Goal: Task Accomplishment & Management: Use online tool/utility

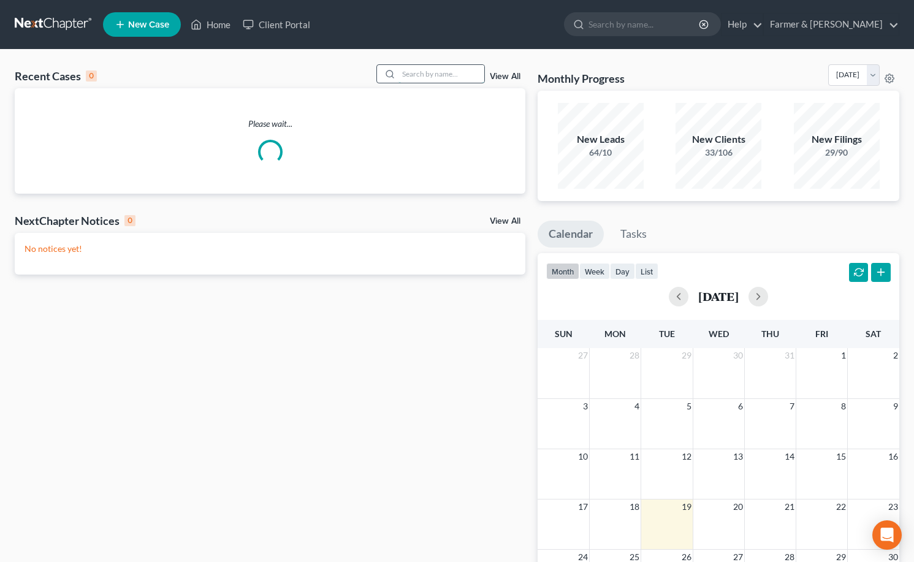
click at [433, 72] on input "search" at bounding box center [441, 74] width 86 height 18
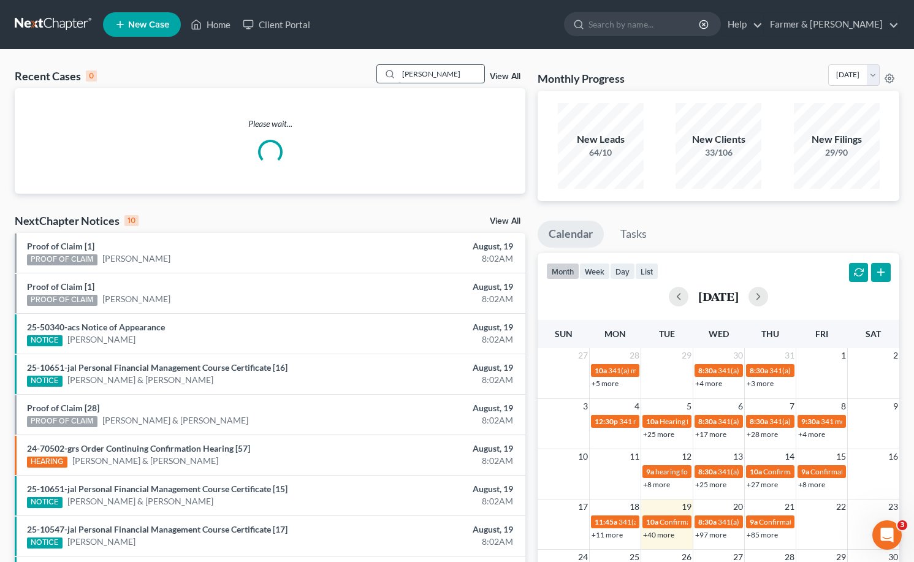
type input "[PERSON_NAME]"
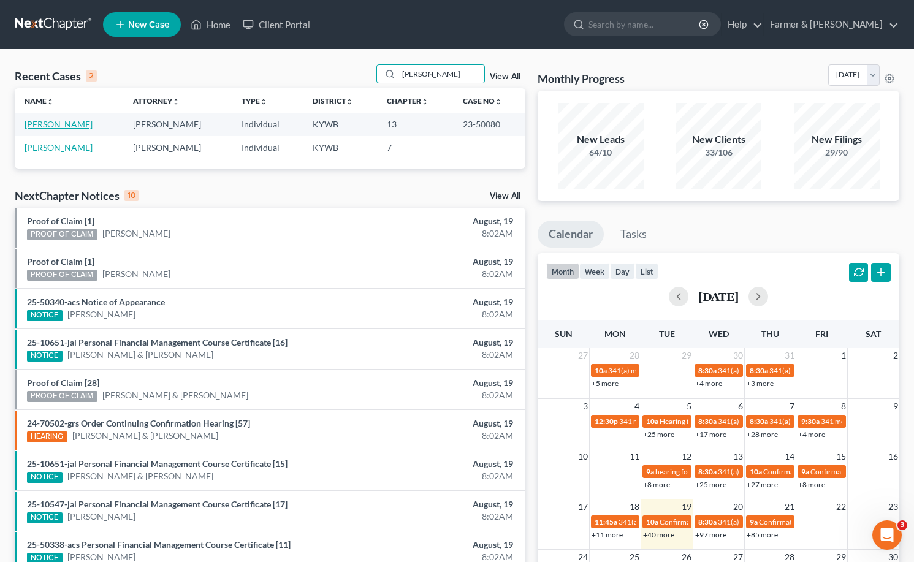
click at [42, 124] on link "[PERSON_NAME]" at bounding box center [59, 124] width 68 height 10
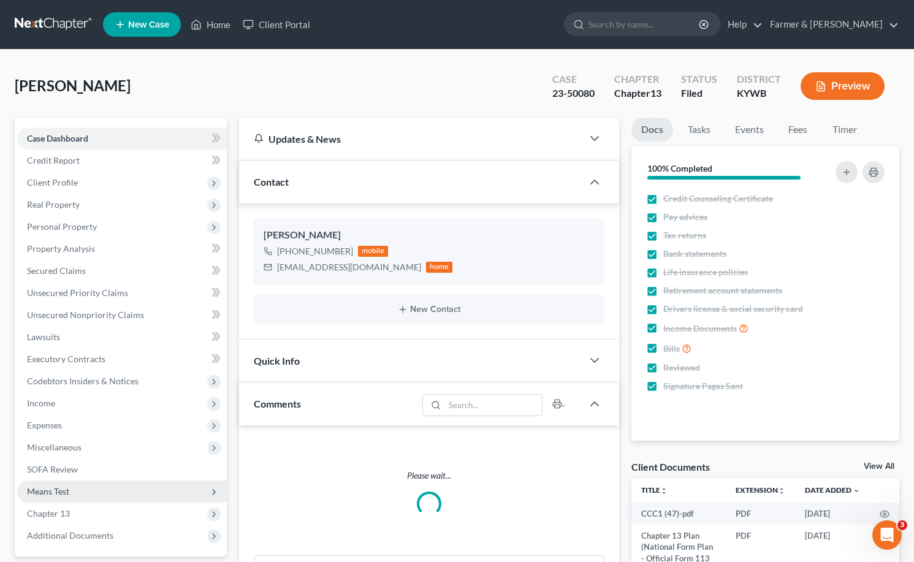
scroll to position [160, 0]
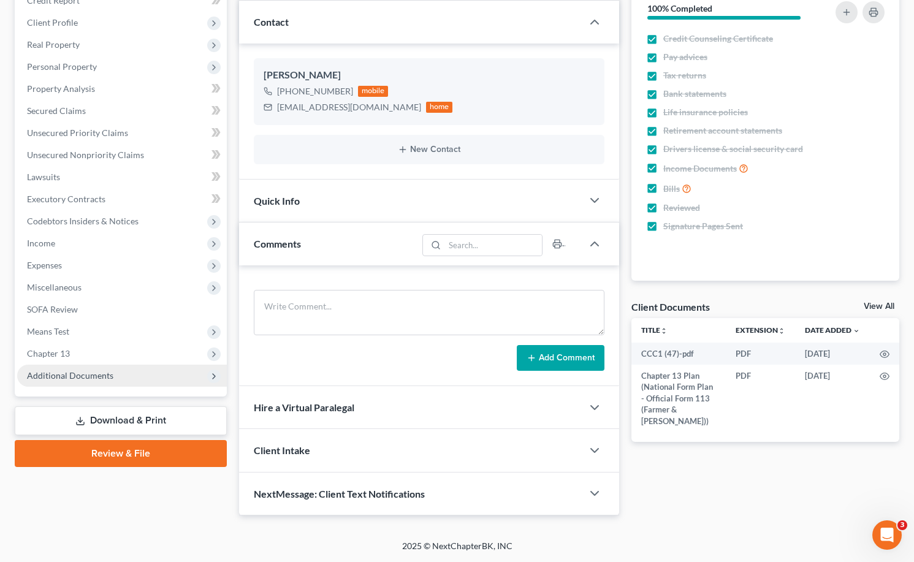
click at [74, 374] on span "Additional Documents" at bounding box center [70, 375] width 86 height 10
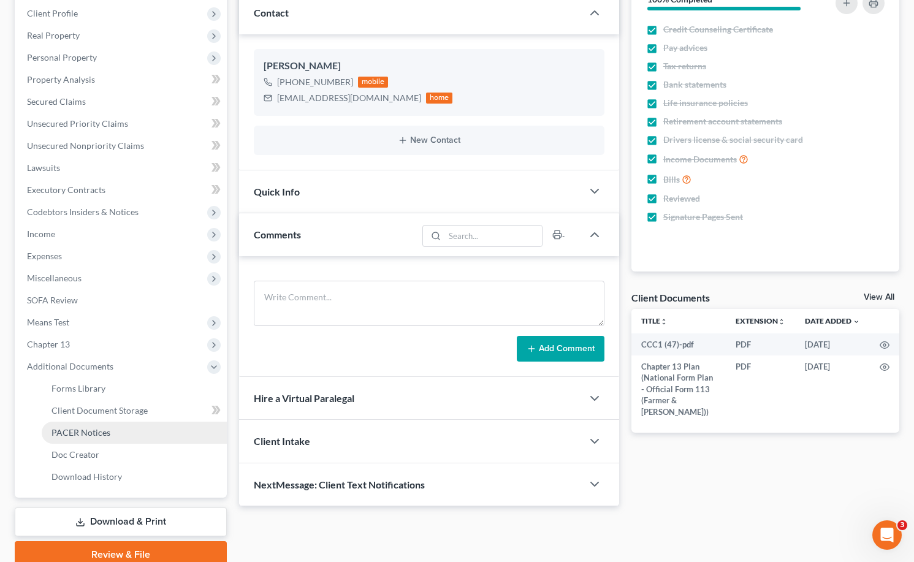
click at [83, 430] on span "PACER Notices" at bounding box center [80, 432] width 59 height 10
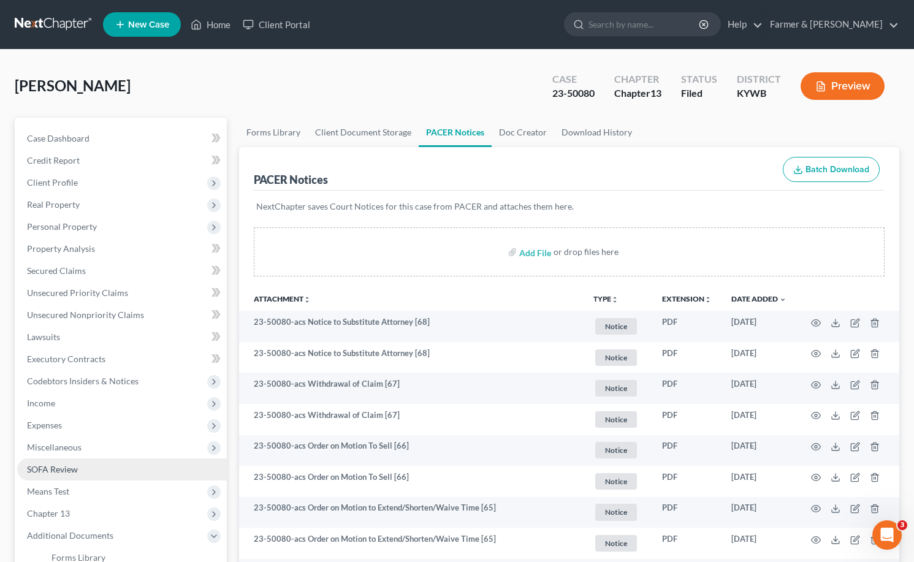
scroll to position [123, 0]
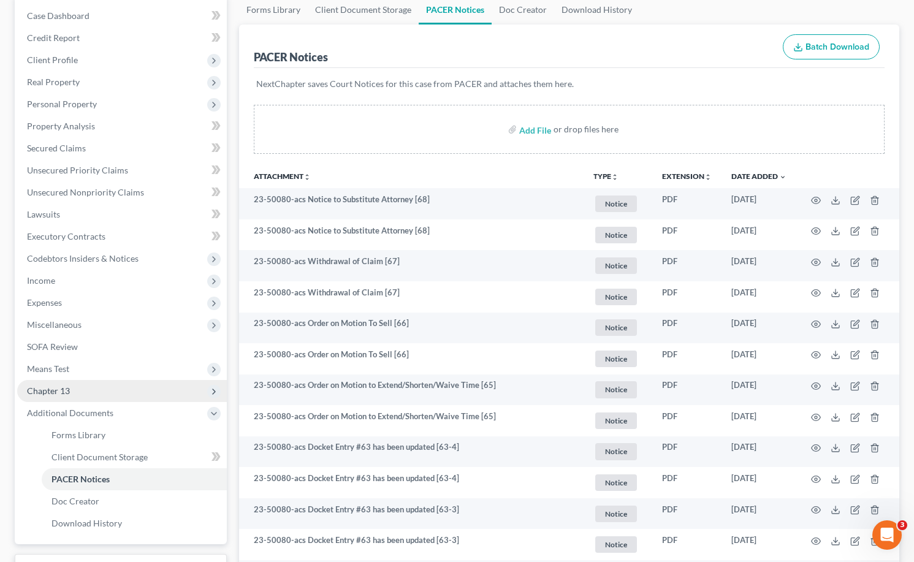
click at [35, 390] on span "Chapter 13" at bounding box center [48, 390] width 43 height 10
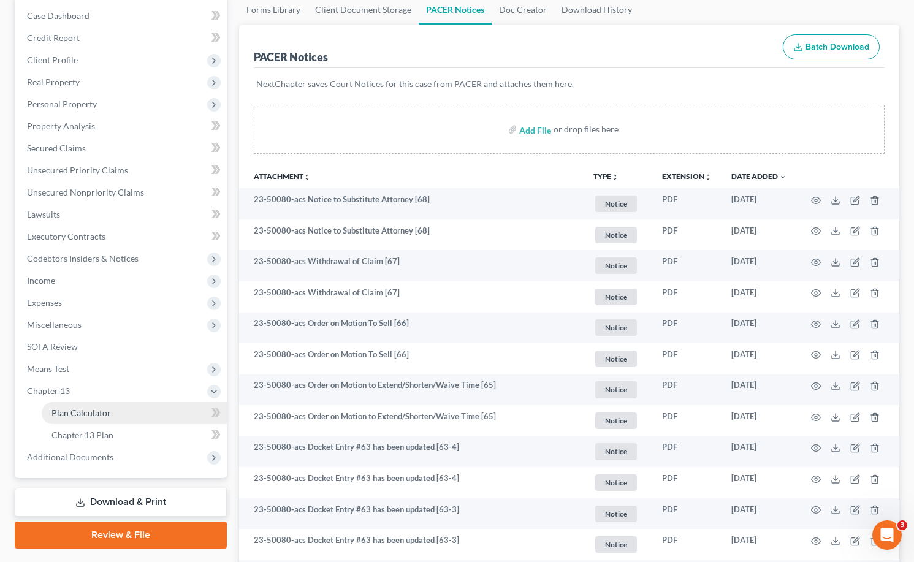
click at [99, 411] on span "Plan Calculator" at bounding box center [80, 412] width 59 height 10
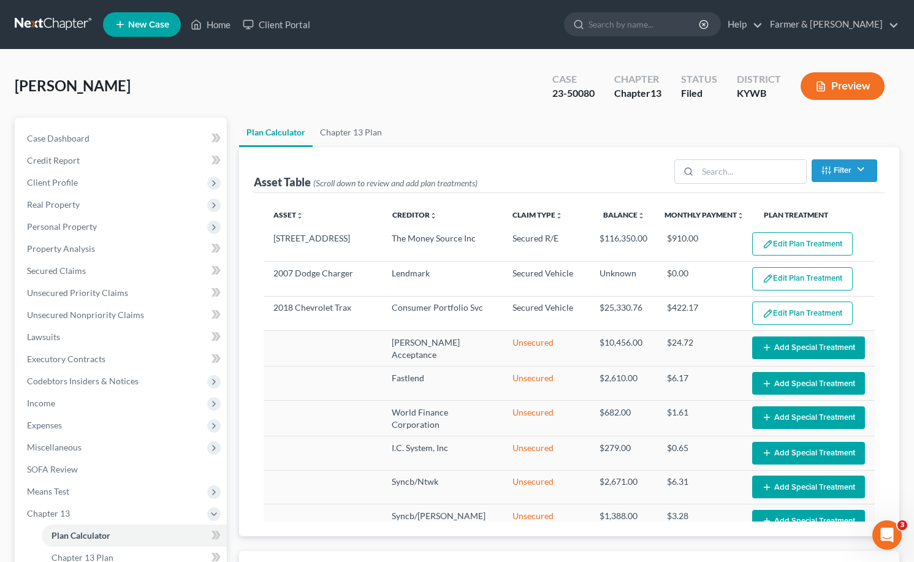
select select "59"
click at [895, 26] on link "Farmer & [PERSON_NAME]" at bounding box center [830, 24] width 135 height 22
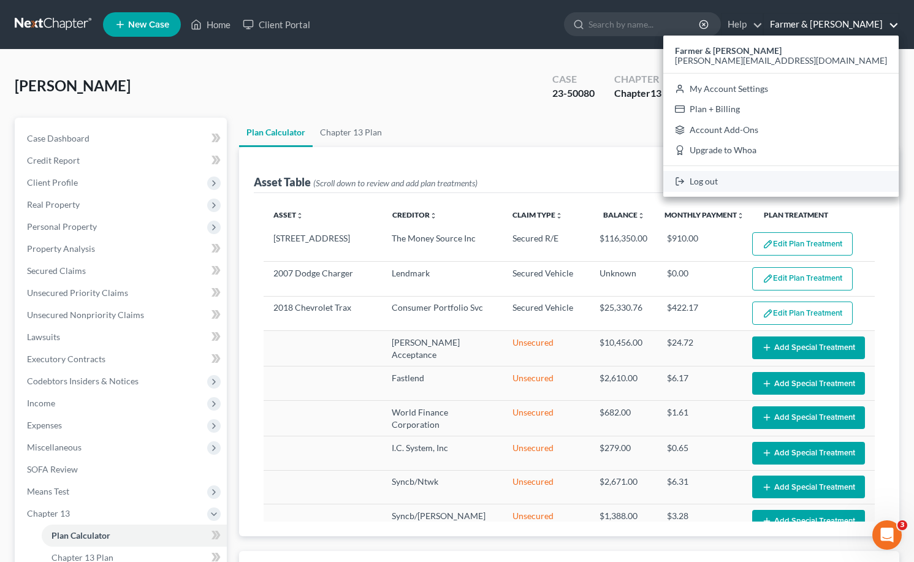
click at [825, 184] on link "Log out" at bounding box center [780, 181] width 235 height 21
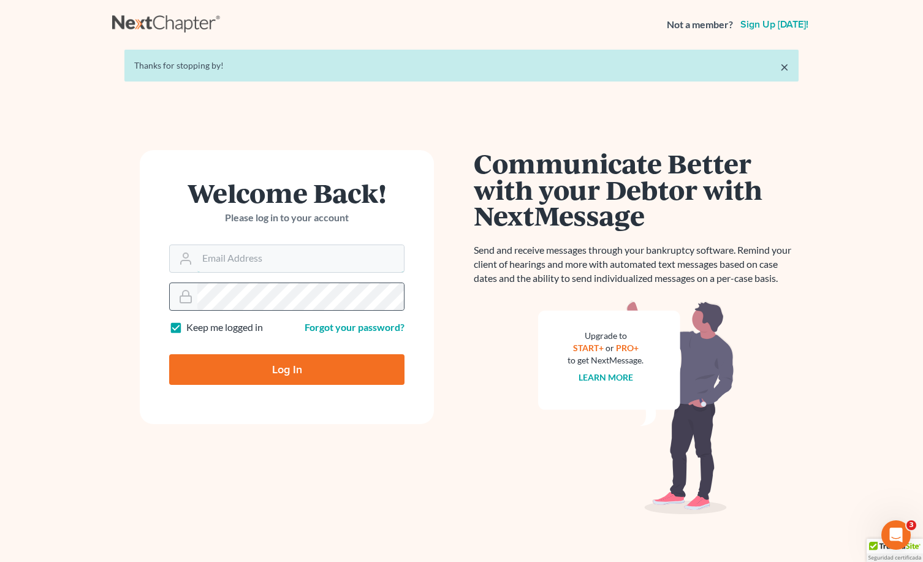
type input "Jorger@farmerwright.com"
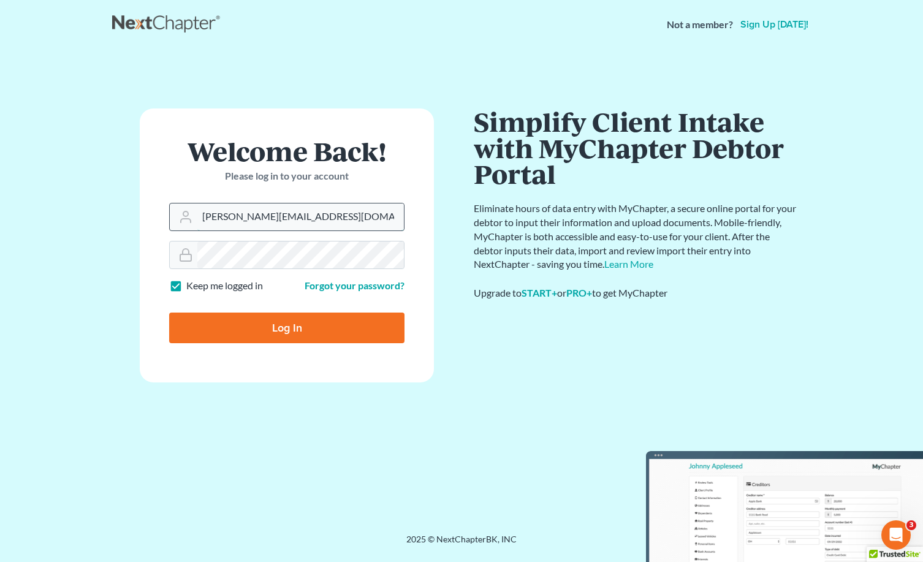
drag, startPoint x: 335, startPoint y: 218, endPoint x: 202, endPoint y: 218, distance: 133.6
click at [202, 218] on input "Jorger@farmerwright.com" at bounding box center [300, 216] width 206 height 27
